Goal: Information Seeking & Learning: Learn about a topic

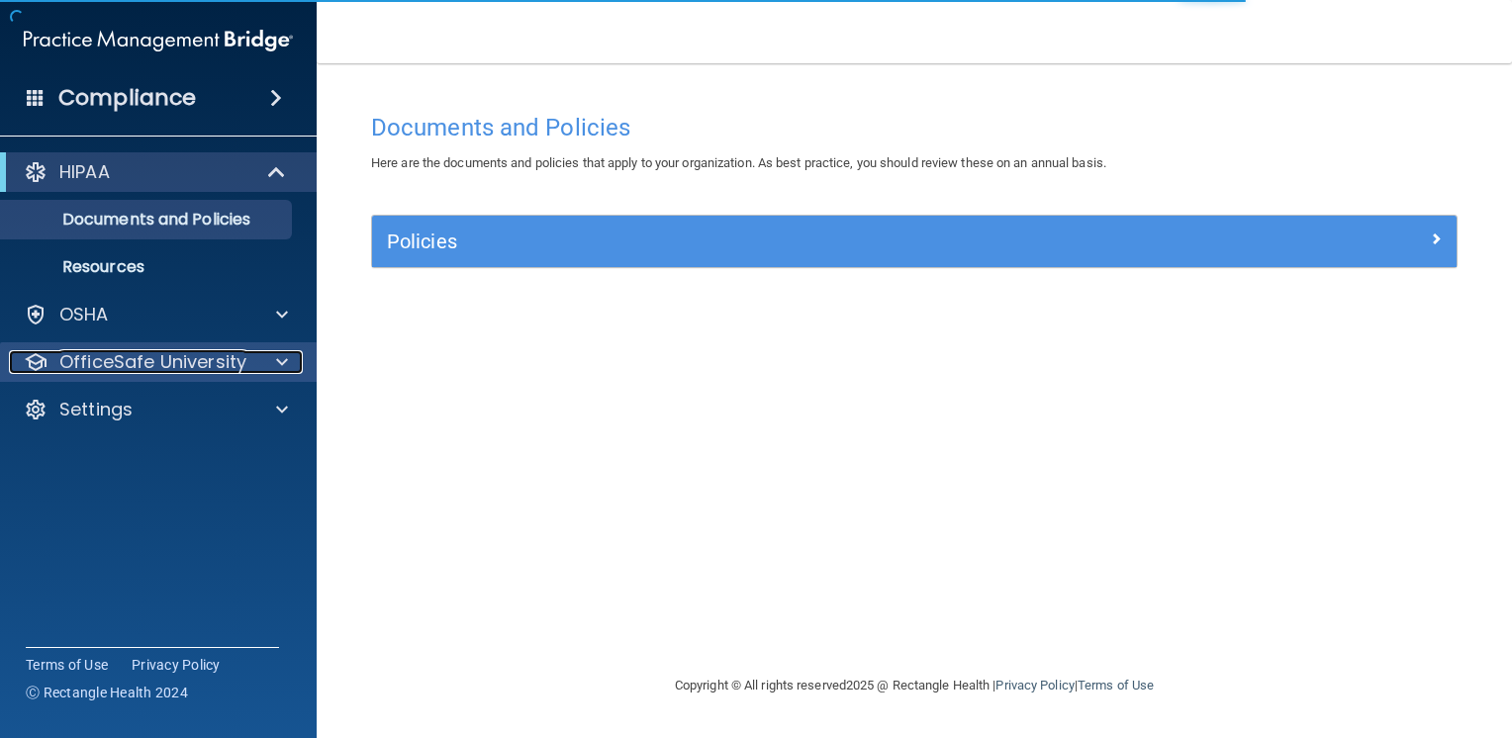
click at [226, 368] on p "OfficeSafe University" at bounding box center [152, 362] width 187 height 24
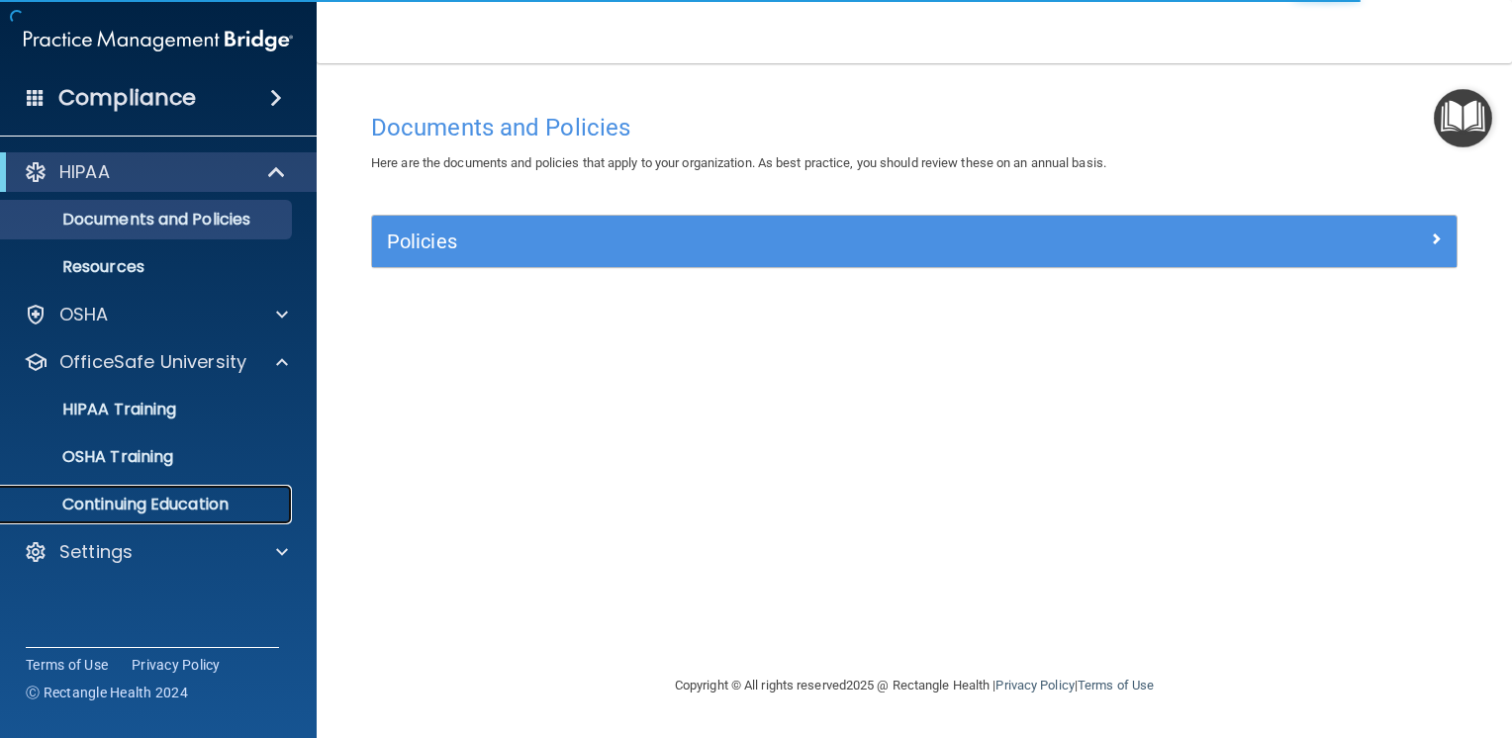
click at [104, 504] on p "Continuing Education" at bounding box center [148, 505] width 270 height 20
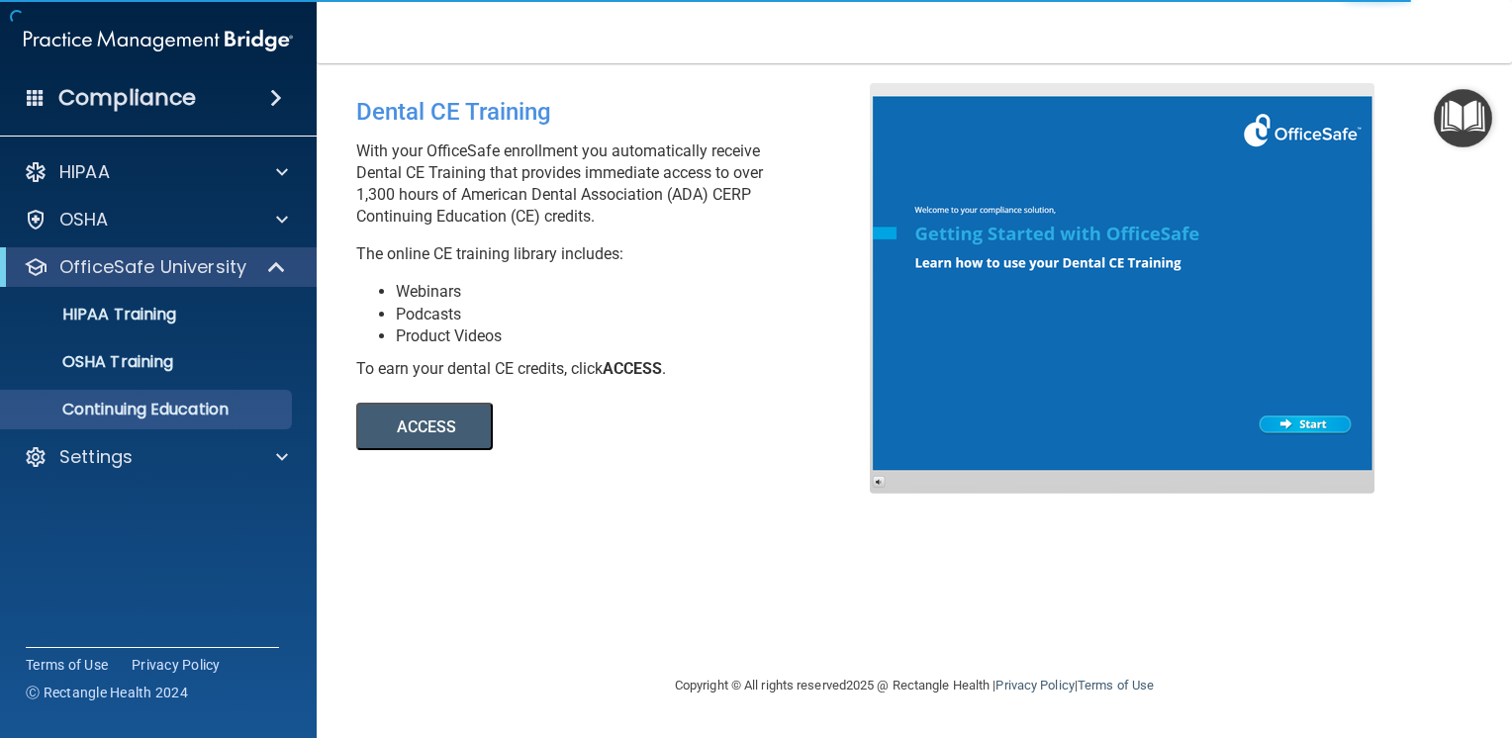
click at [409, 435] on button "ACCESS" at bounding box center [424, 426] width 137 height 47
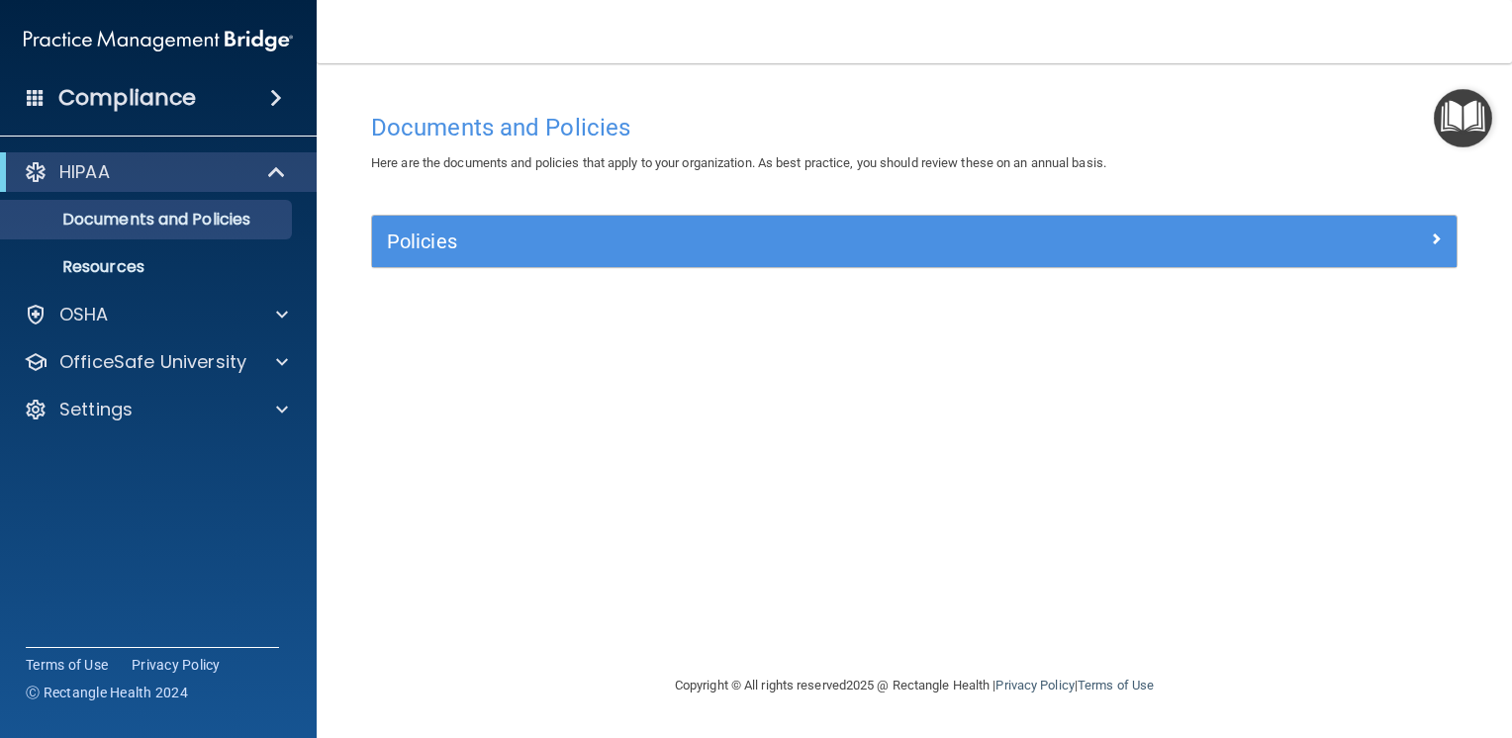
click at [879, 347] on div "Documents and Policies Here are the documents and policies that apply to your o…" at bounding box center [914, 388] width 1116 height 571
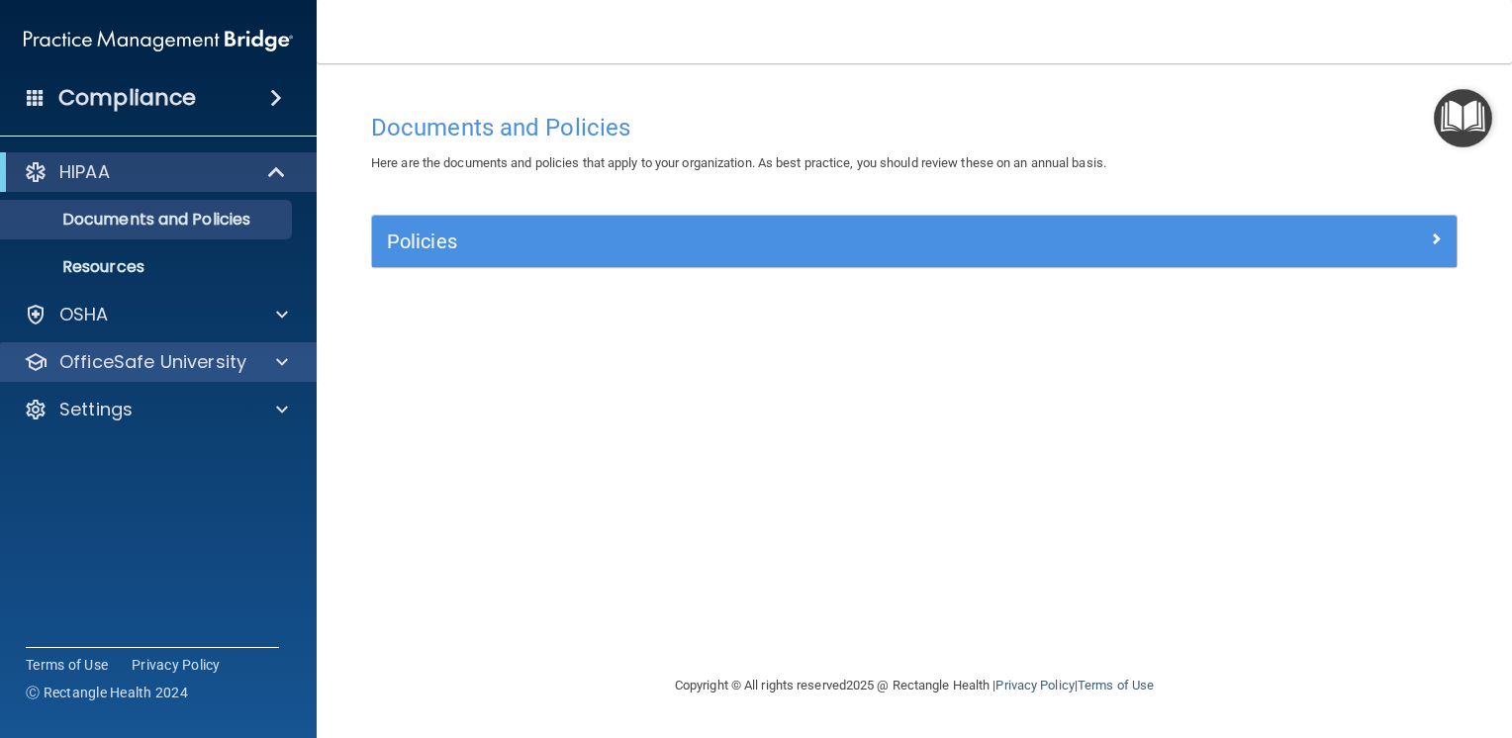
click at [196, 347] on div "OfficeSafe University" at bounding box center [159, 362] width 318 height 40
click at [190, 356] on p "OfficeSafe University" at bounding box center [152, 362] width 187 height 24
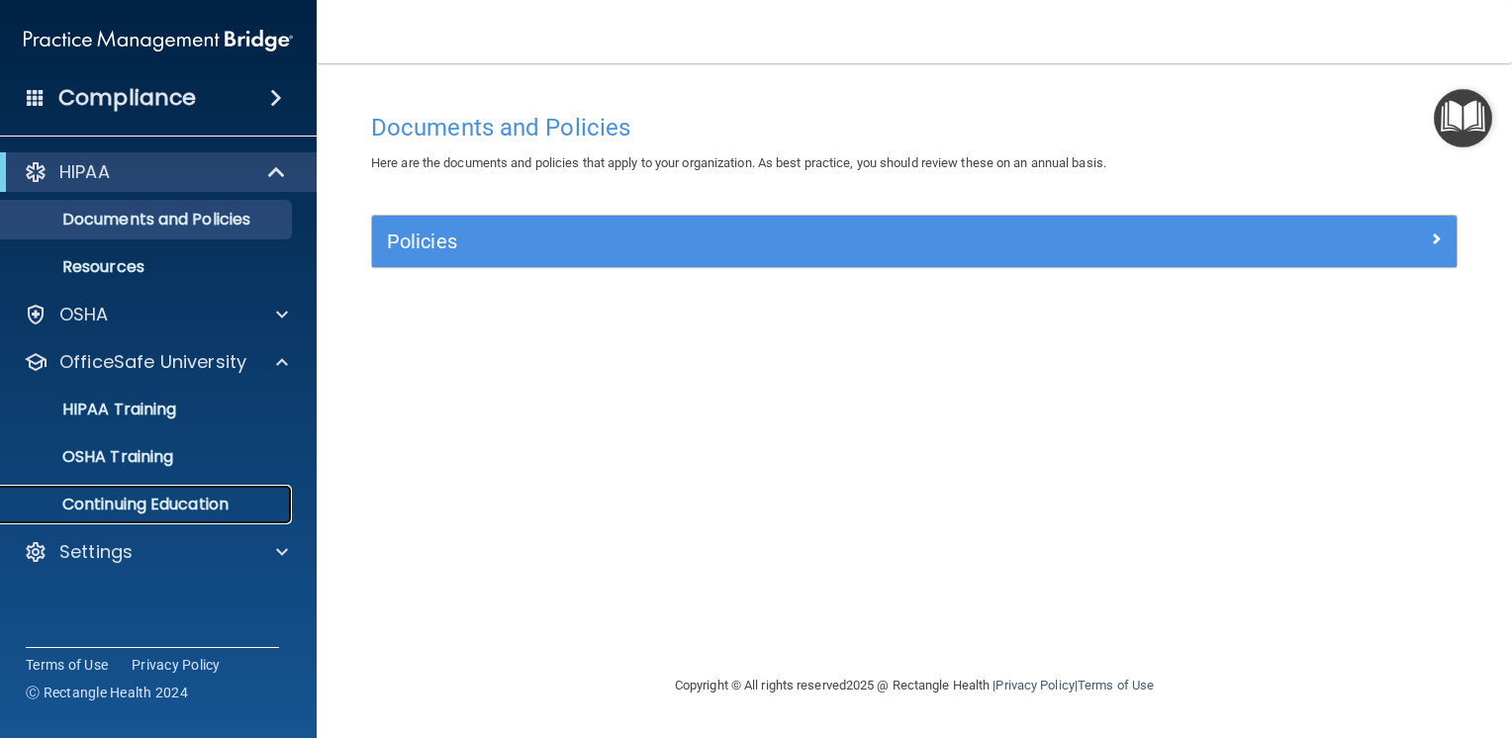
click at [194, 501] on p "Continuing Education" at bounding box center [148, 505] width 270 height 20
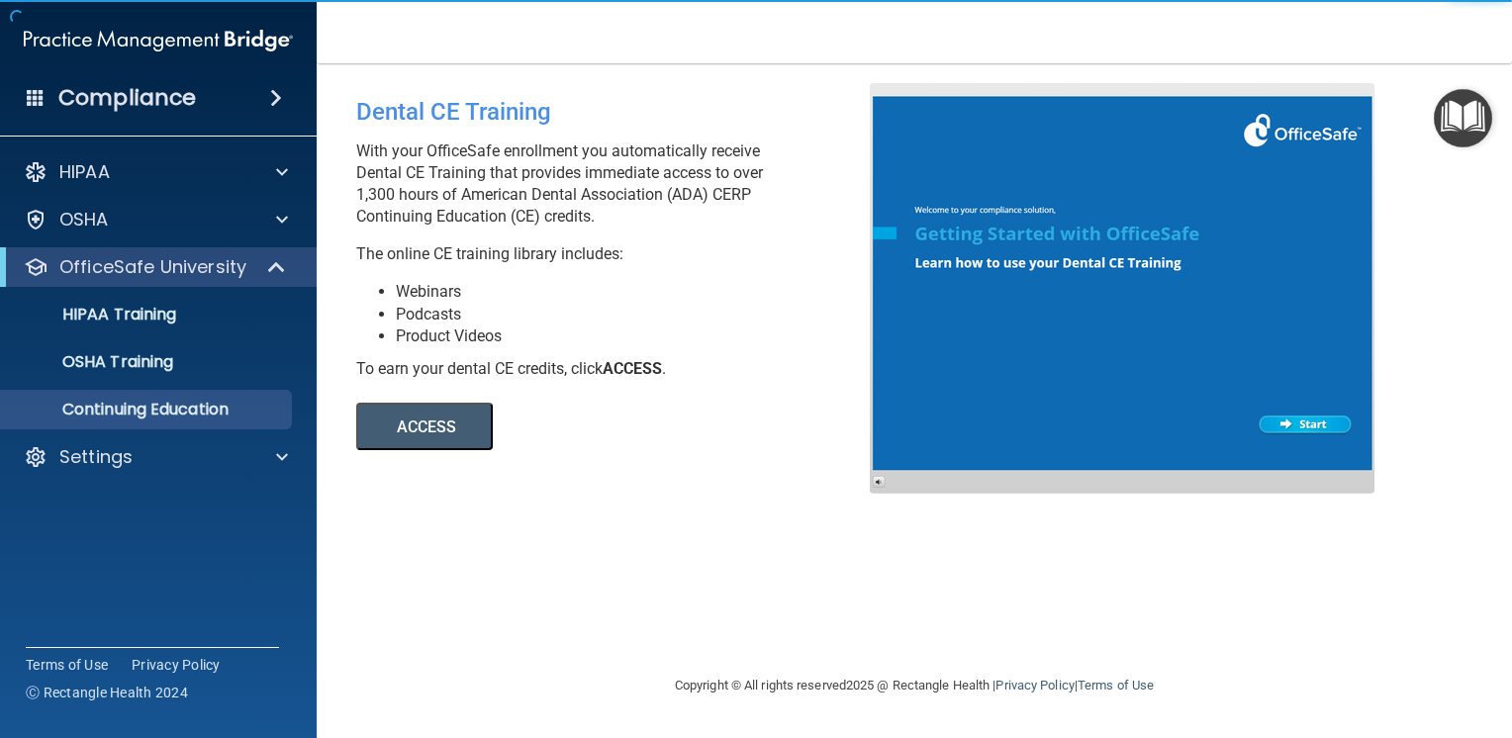
click at [449, 429] on button "ACCESS" at bounding box center [424, 426] width 137 height 47
